Goal: Transaction & Acquisition: Purchase product/service

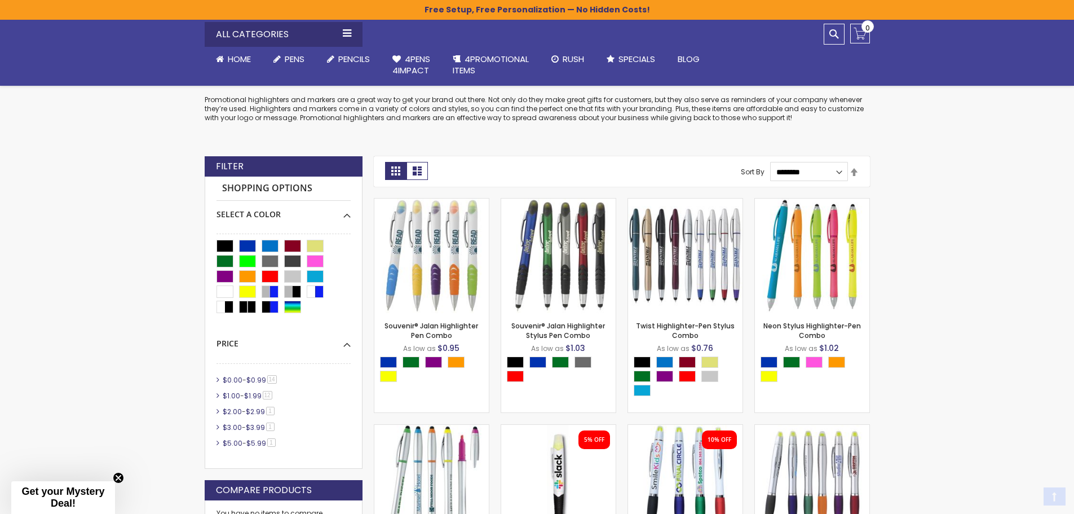
scroll to position [226, 0]
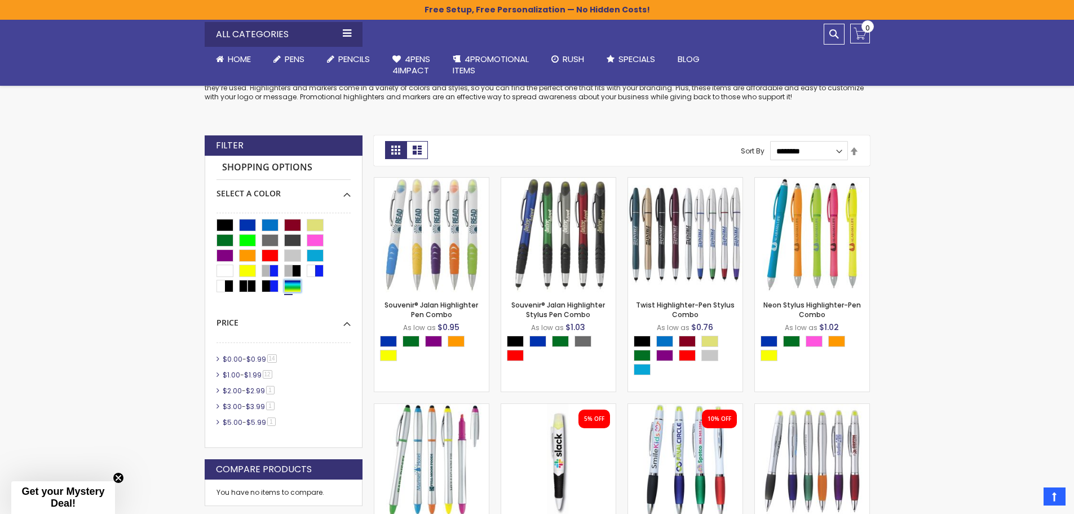
click at [289, 285] on div "Assorted" at bounding box center [292, 286] width 17 height 12
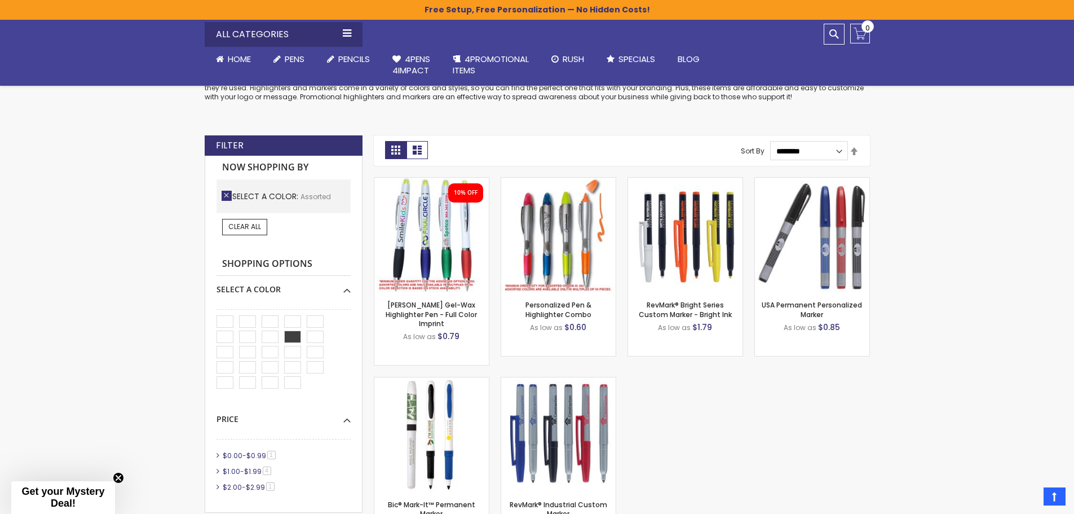
click at [227, 195] on link "Remove This Item" at bounding box center [227, 196] width 10 height 10
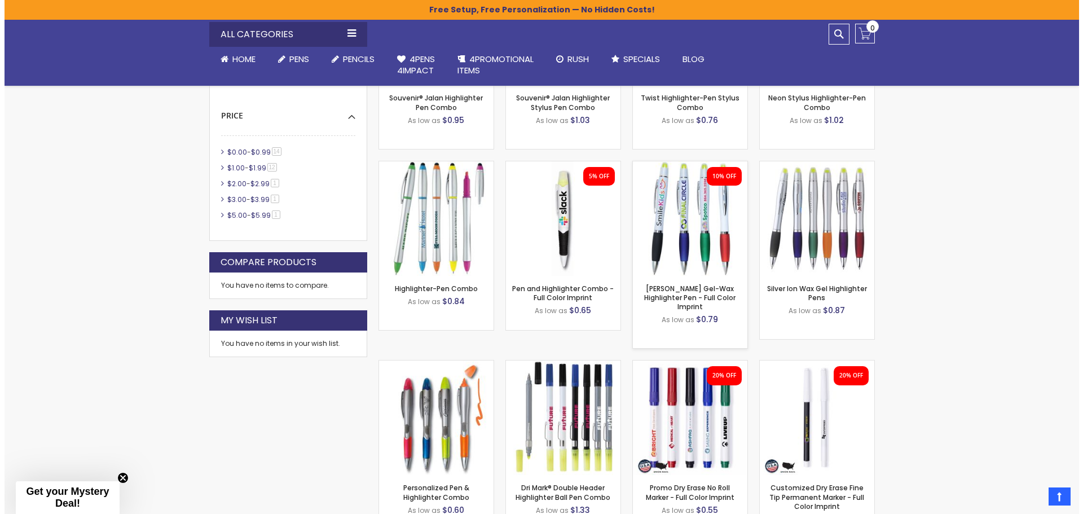
scroll to position [564, 0]
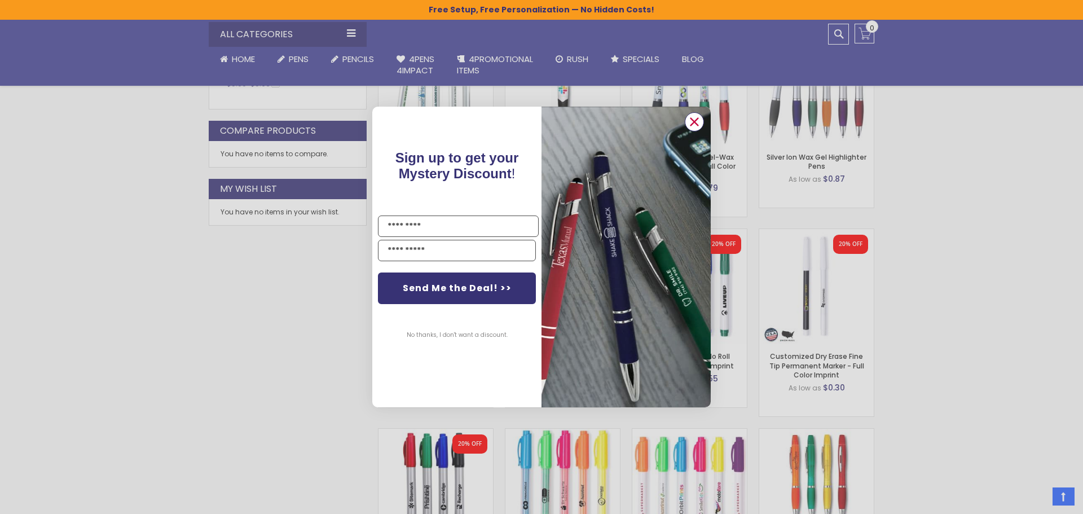
click at [694, 124] on circle "Close dialog" at bounding box center [694, 121] width 17 height 17
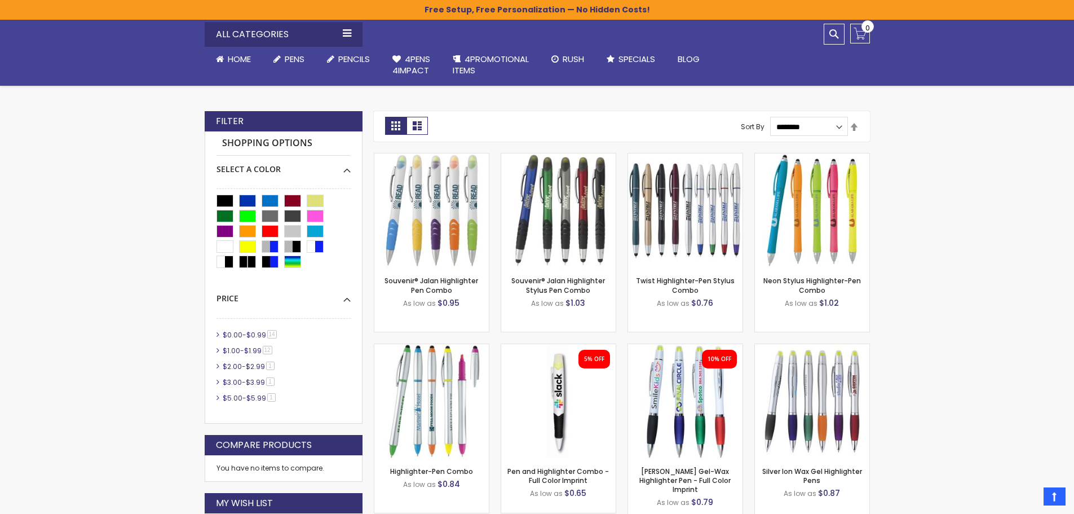
scroll to position [226, 0]
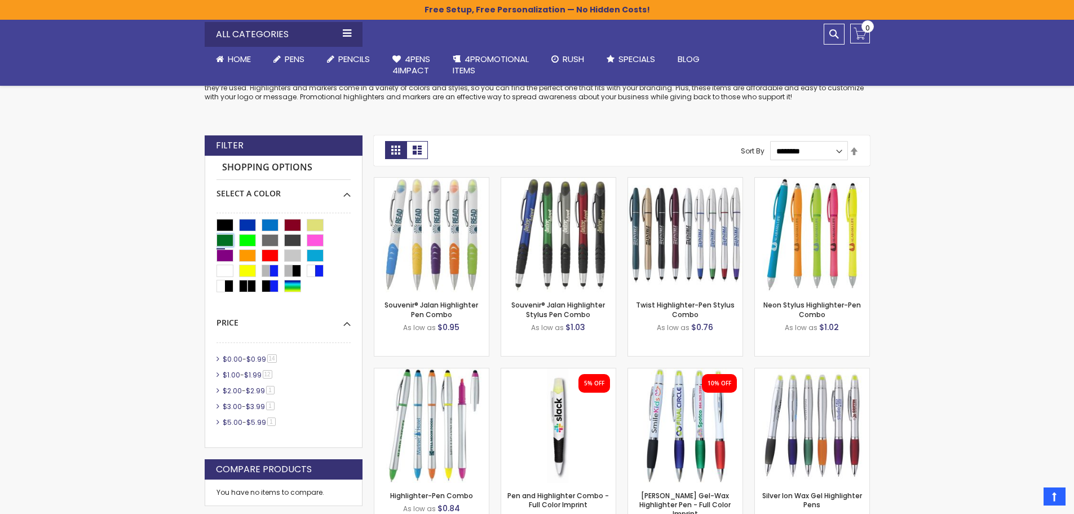
click at [232, 238] on div "Green" at bounding box center [225, 240] width 17 height 12
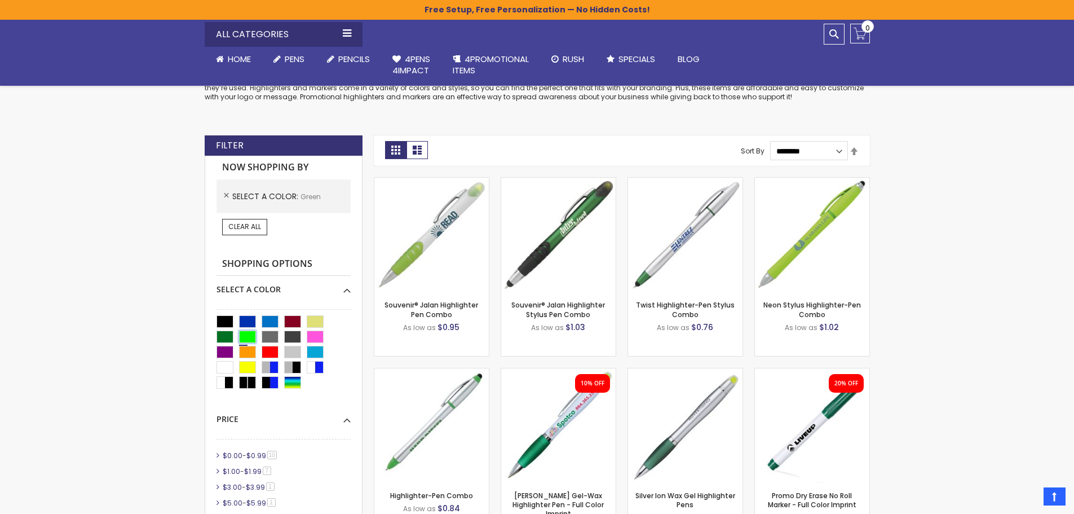
click at [246, 336] on div "Lime Green" at bounding box center [247, 337] width 17 height 12
